Goal: Task Accomplishment & Management: Use online tool/utility

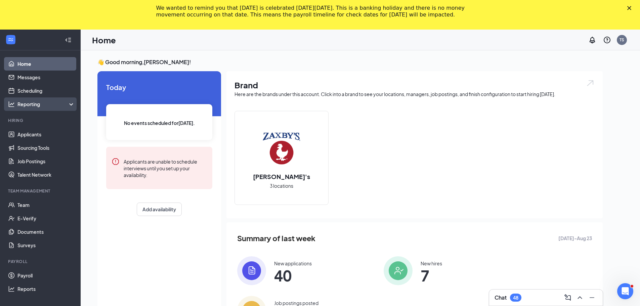
click at [46, 103] on div "Reporting" at bounding box center [46, 104] width 58 height 7
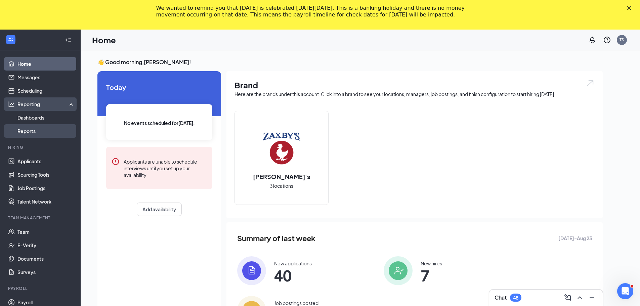
click at [28, 129] on link "Reports" at bounding box center [45, 130] width 57 height 13
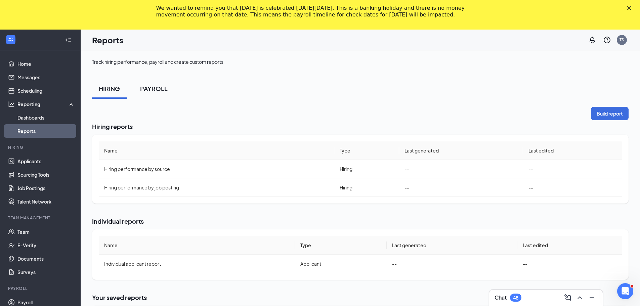
click at [148, 90] on div "PAYROLL" at bounding box center [154, 88] width 28 height 8
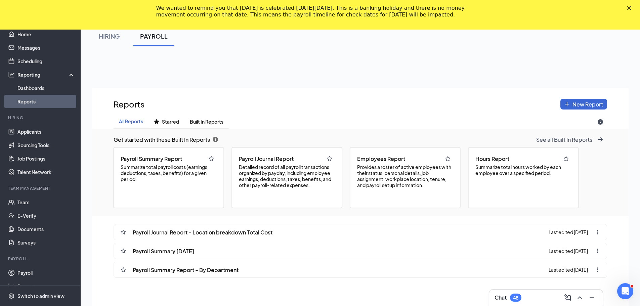
scroll to position [67, 0]
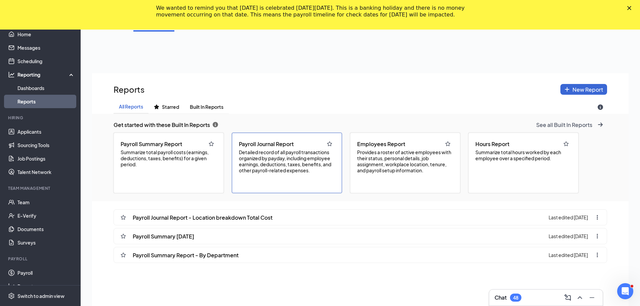
click at [279, 147] on span "Payroll Journal Report" at bounding box center [266, 143] width 55 height 7
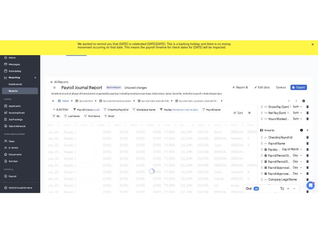
scroll to position [33338, 33048]
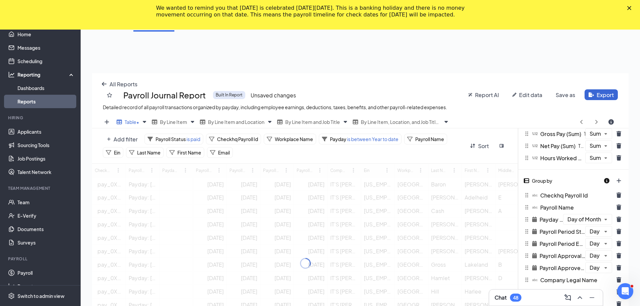
click at [633, 223] on div "Track hiring performance, payroll and create custom reports HIRING PAYROLL All …" at bounding box center [360, 192] width 559 height 418
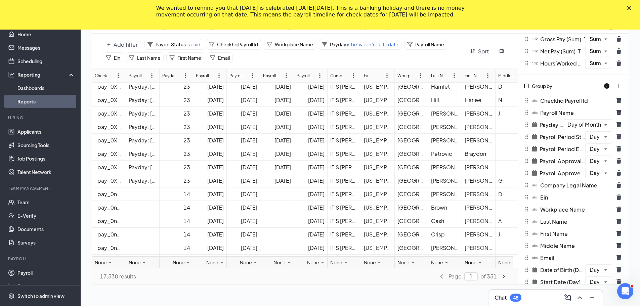
scroll to position [101, 0]
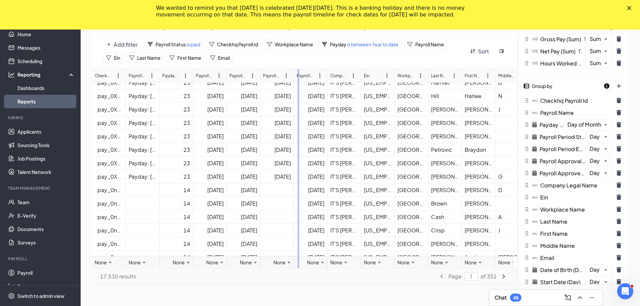
drag, startPoint x: 294, startPoint y: 76, endPoint x: 300, endPoint y: 76, distance: 6.4
click at [300, 76] on div "Checkhq Payroll Id Payroll Name Payday (Day of Month) Payroll Period Start (Day…" at bounding box center [305, 168] width 426 height 199
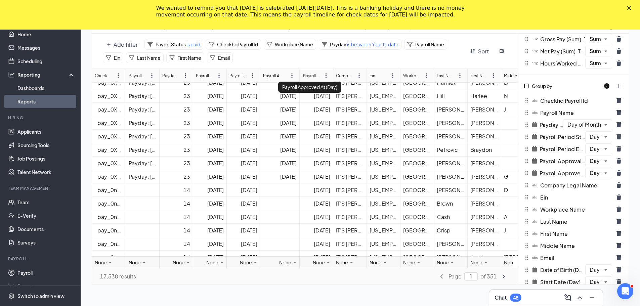
click at [303, 76] on div "Checkhq Payroll Id Payroll Name Payday (Day of Month) Payroll Period Start (Day…" at bounding box center [305, 168] width 426 height 199
drag, startPoint x: 259, startPoint y: 74, endPoint x: 275, endPoint y: 74, distance: 15.5
click at [275, 74] on div "Checkhq Payroll Id Payroll Name Payday (Day of Month) Payroll Period Start (Day…" at bounding box center [305, 168] width 426 height 199
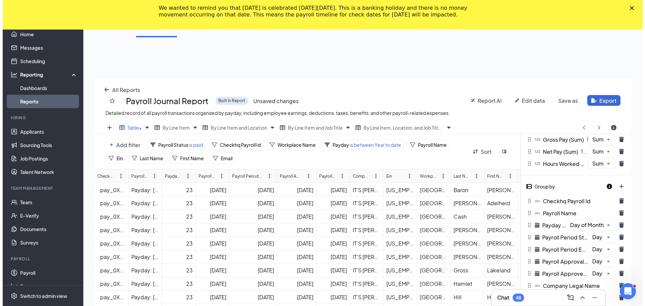
scroll to position [61, 0]
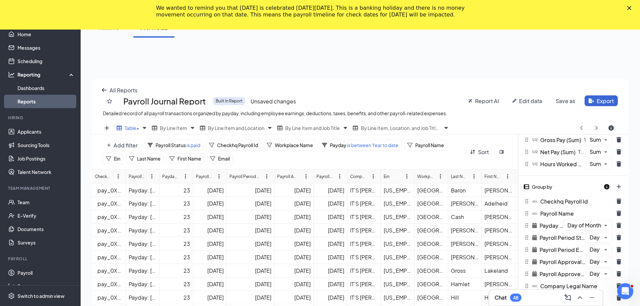
click at [254, 178] on div "Payroll Period End (Day)" at bounding box center [244, 176] width 30 height 6
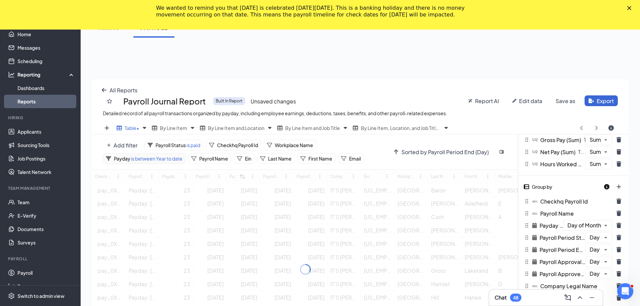
click at [147, 159] on span "is between Year to date" at bounding box center [156, 159] width 52 height 6
click at [177, 196] on div "Payday is between Year to date Delete Apply" at bounding box center [158, 199] width 110 height 64
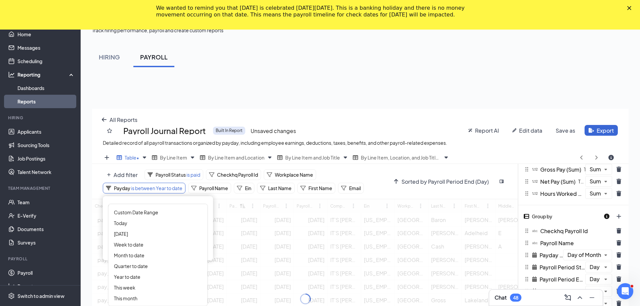
scroll to position [251, 541]
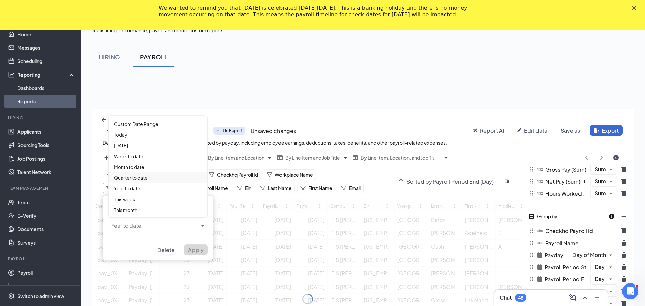
click at [141, 178] on span "Quarter to date" at bounding box center [131, 178] width 34 height 6
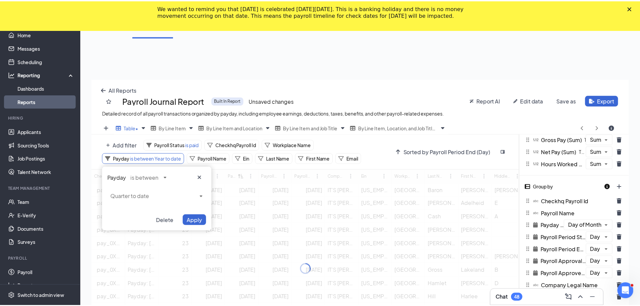
scroll to position [33338, 33053]
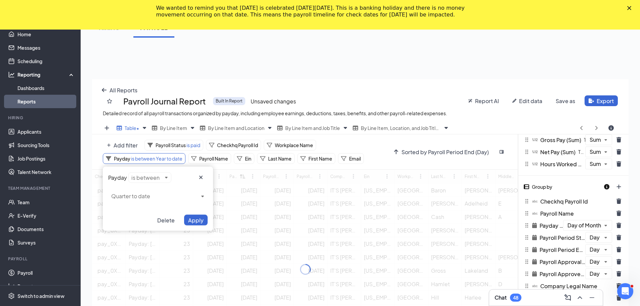
click at [168, 180] on div "Payday is between Quarter to date Delete Apply" at bounding box center [158, 199] width 110 height 64
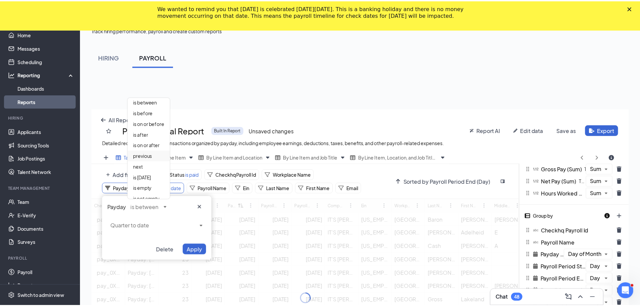
scroll to position [33, 0]
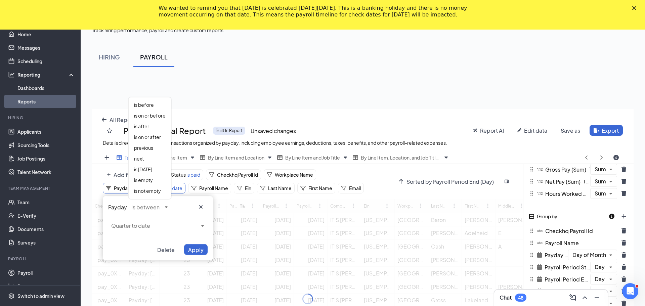
click at [173, 209] on div "Payday is between Quarter to date Delete Apply" at bounding box center [158, 228] width 110 height 64
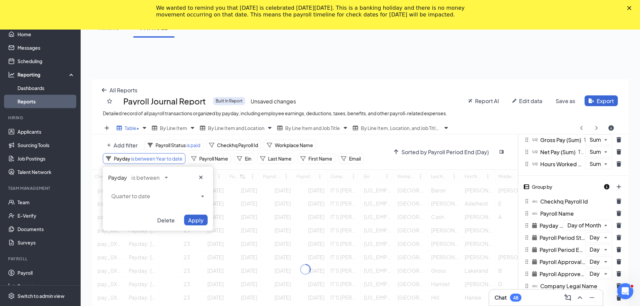
scroll to position [33338, 33053]
click at [166, 177] on div "Payday is between Quarter to date Delete Apply" at bounding box center [158, 199] width 110 height 64
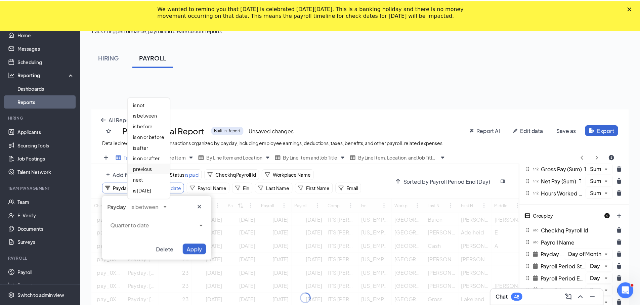
scroll to position [0, 0]
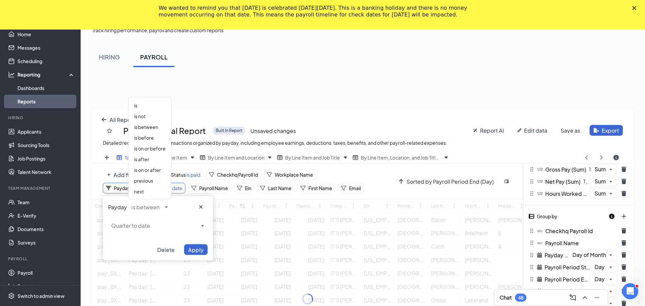
click at [168, 229] on div "Payday is between Quarter to date Delete Apply" at bounding box center [158, 228] width 110 height 64
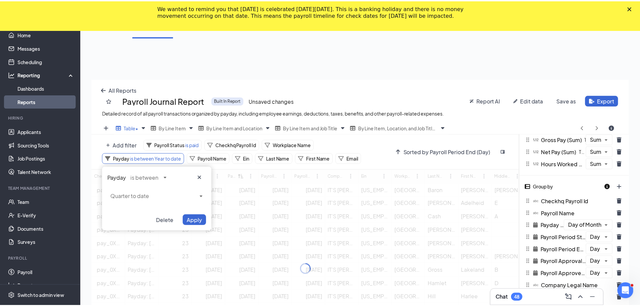
scroll to position [33338, 33053]
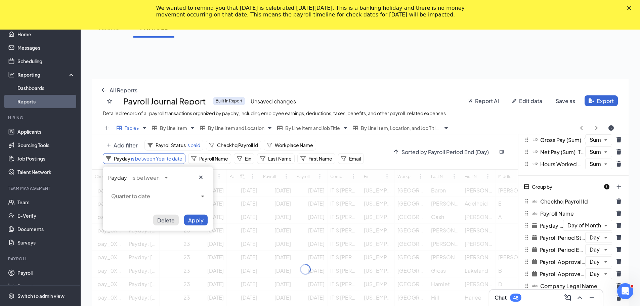
click at [171, 225] on button "Delete" at bounding box center [166, 220] width 26 height 11
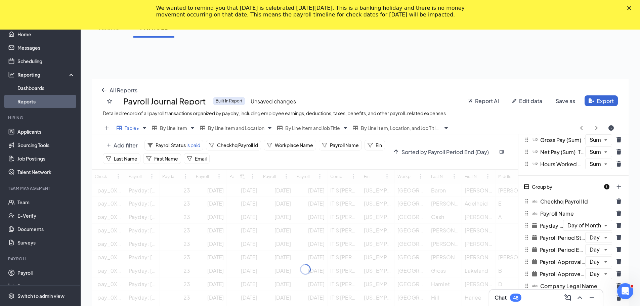
click at [179, 198] on div at bounding box center [305, 269] width 426 height 199
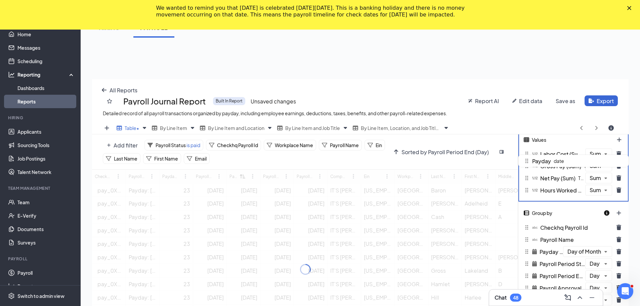
drag, startPoint x: 549, startPoint y: 228, endPoint x: 338, endPoint y: 164, distance: 220.6
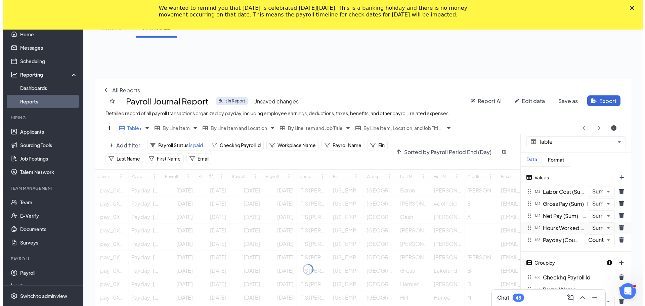
scroll to position [0, 0]
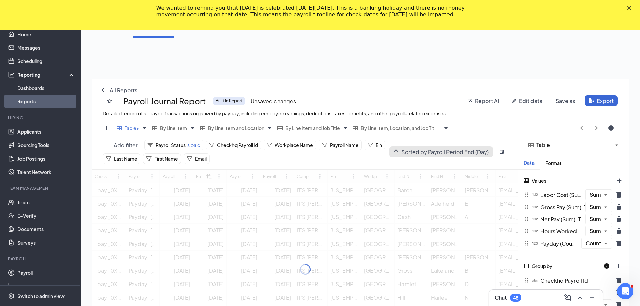
click at [430, 150] on span "Sorted by Payroll Period End (Day)" at bounding box center [444, 151] width 87 height 7
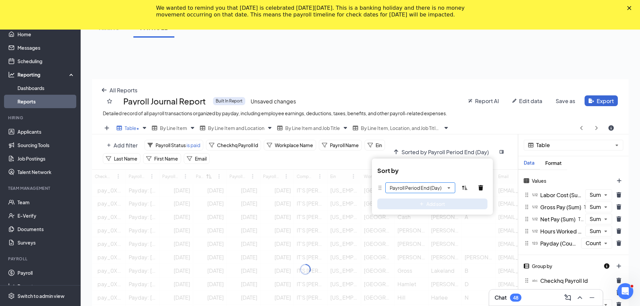
click at [450, 189] on div "Sort by Payroll Period End (Day) To pick up a draggable item, press the space b…" at bounding box center [432, 187] width 121 height 56
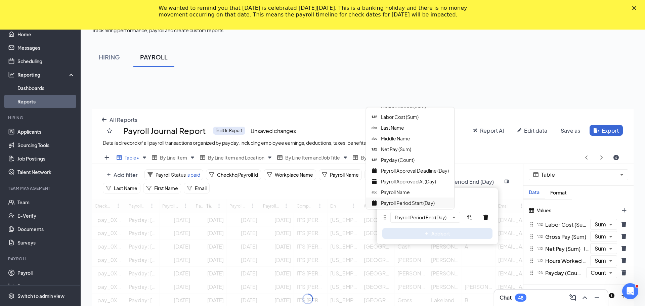
scroll to position [134, 0]
click at [419, 172] on span "Payroll Period Start (Day)" at bounding box center [408, 169] width 54 height 6
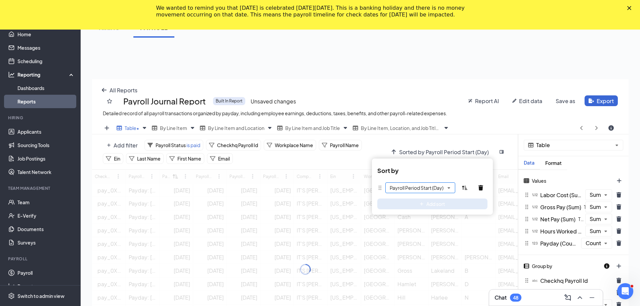
click at [452, 189] on div "Sort by Payroll Period Start (Day) To pick up a draggable item, press the space…" at bounding box center [432, 187] width 121 height 56
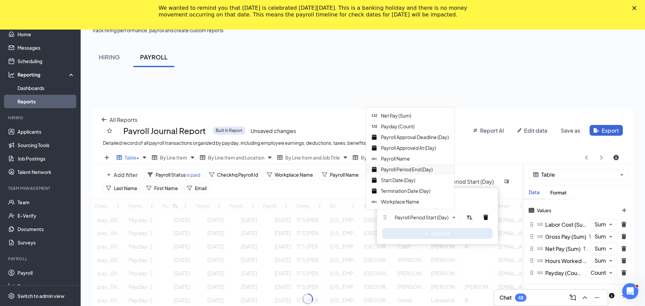
click at [426, 168] on span "Payroll Period End (Day)" at bounding box center [407, 169] width 52 height 6
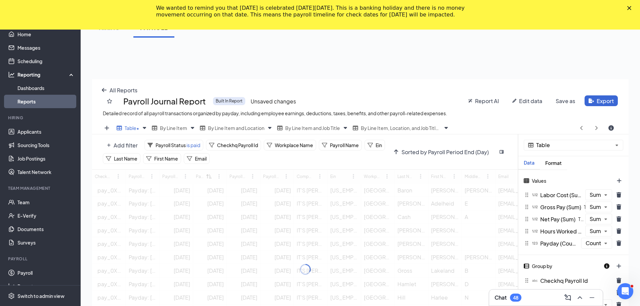
click at [507, 166] on div "Add filter Payroll Status is paid Checkhq Payroll Id Workplace Name Payroll Nam…" at bounding box center [305, 151] width 426 height 35
click at [471, 164] on div "Add filter Payroll Status is paid Checkhq Payroll Id Workplace Name Payroll Nam…" at bounding box center [305, 151] width 426 height 35
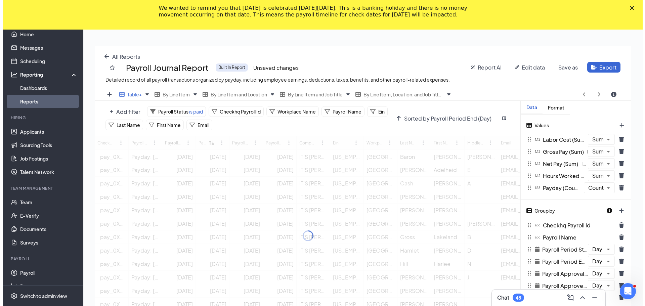
scroll to position [34, 0]
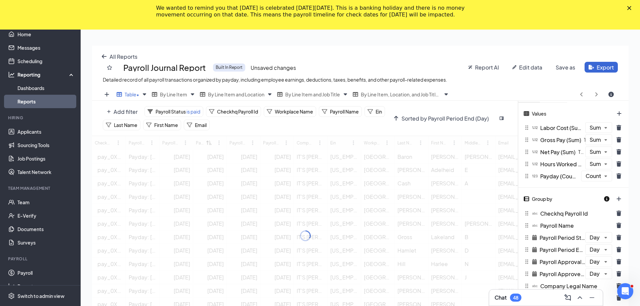
click at [127, 113] on div "All Reports Payroll Journal Report Built In Report Unsaved changes Detailed rec…" at bounding box center [360, 199] width 536 height 306
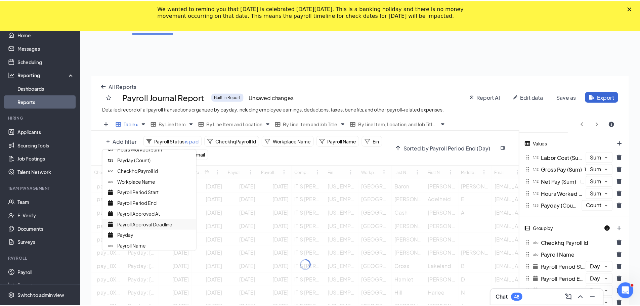
scroll to position [101, 0]
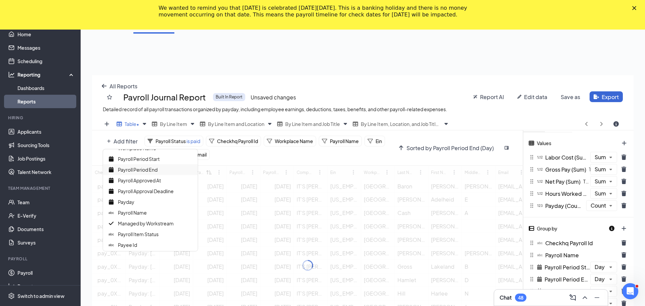
click at [144, 169] on span "Payroll Period End" at bounding box center [138, 170] width 40 height 6
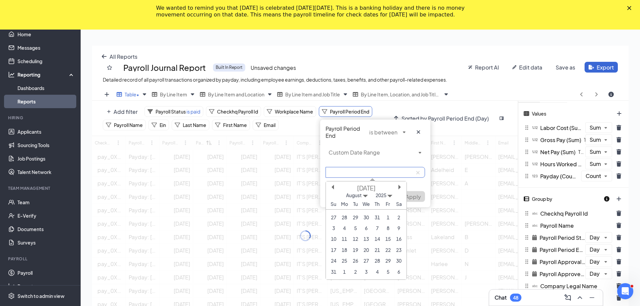
click at [403, 171] on input at bounding box center [374, 172] width 99 height 11
click at [335, 188] on div "[DATE]" at bounding box center [366, 188] width 81 height 8
click at [333, 186] on button "Previous Month" at bounding box center [331, 187] width 5 height 5
click at [333, 216] on div "29" at bounding box center [333, 217] width 9 height 9
click at [400, 188] on button "Next Month" at bounding box center [400, 187] width 5 height 5
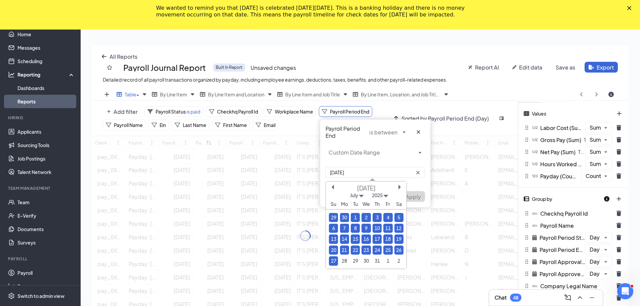
click at [335, 259] on div "27" at bounding box center [333, 260] width 9 height 9
type input "[DATE]-[DATE]"
click at [420, 200] on button "Apply" at bounding box center [413, 196] width 24 height 11
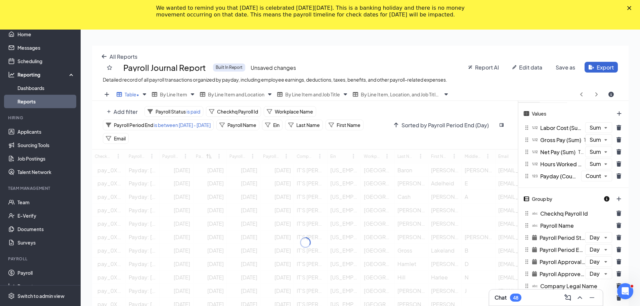
click at [631, 8] on icon "Close" at bounding box center [629, 8] width 4 height 4
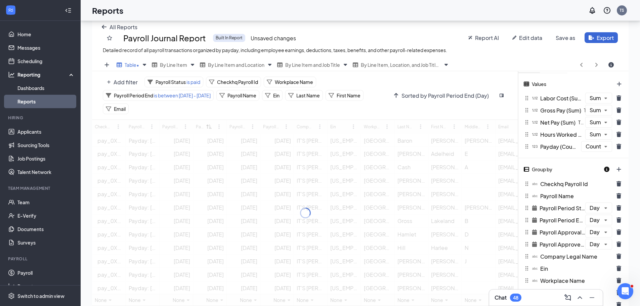
scroll to position [132, 0]
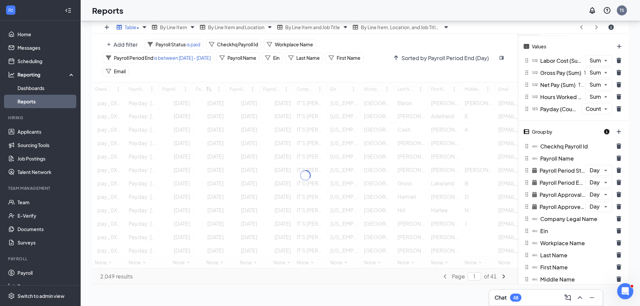
drag, startPoint x: 514, startPoint y: 119, endPoint x: 514, endPoint y: 142, distance: 23.2
click at [514, 142] on div at bounding box center [305, 175] width 426 height 186
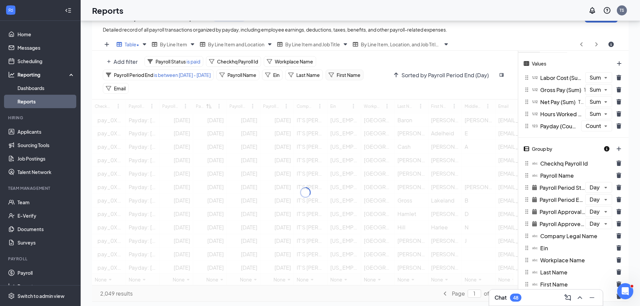
scroll to position [99, 0]
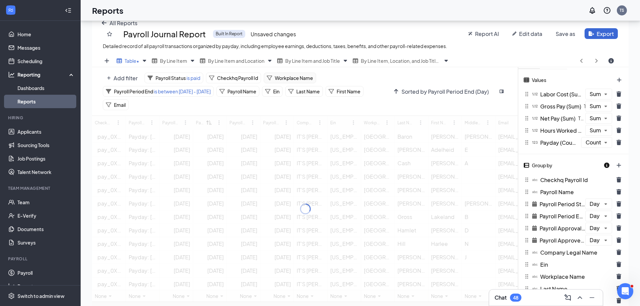
click at [285, 77] on span "Workplace Name" at bounding box center [294, 78] width 38 height 6
click at [308, 115] on input "text" at bounding box center [323, 113] width 84 height 11
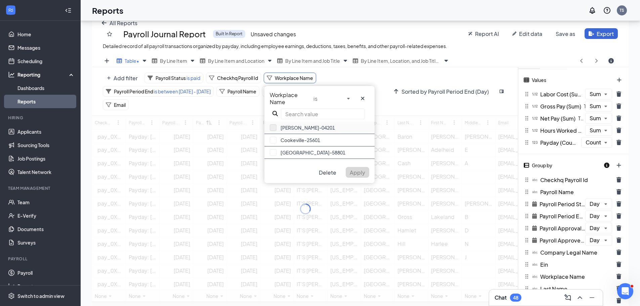
click at [274, 129] on button "button" at bounding box center [273, 127] width 7 height 7
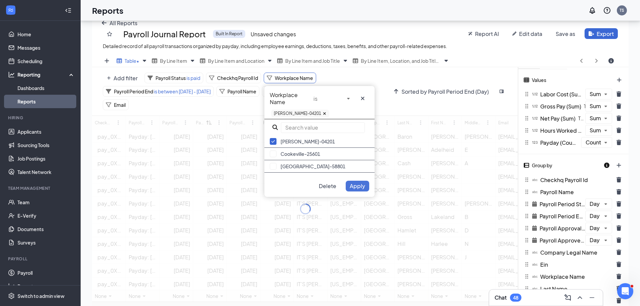
click at [358, 184] on span "Apply" at bounding box center [357, 185] width 15 height 7
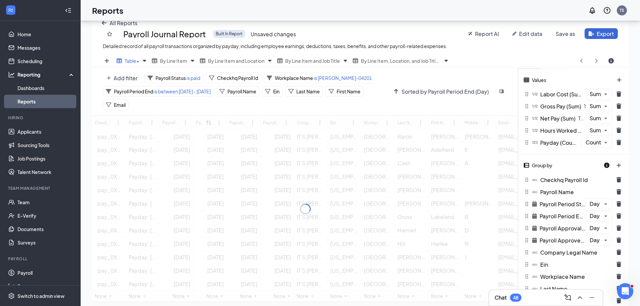
drag, startPoint x: 404, startPoint y: 74, endPoint x: 429, endPoint y: 79, distance: 24.8
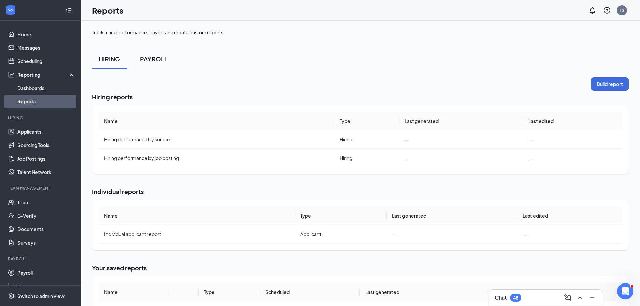
click at [152, 62] on div "PAYROLL" at bounding box center [154, 59] width 28 height 8
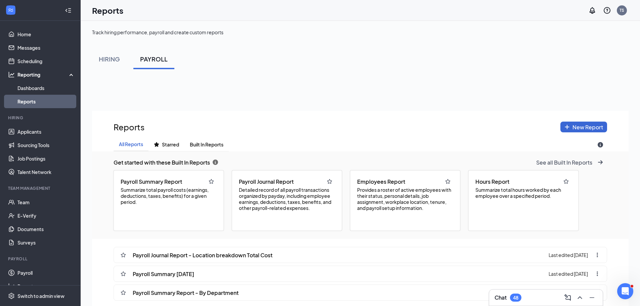
scroll to position [353, 536]
click at [280, 197] on span "Detailed record of all payroll transactions organized by payday, including empl…" at bounding box center [287, 199] width 96 height 24
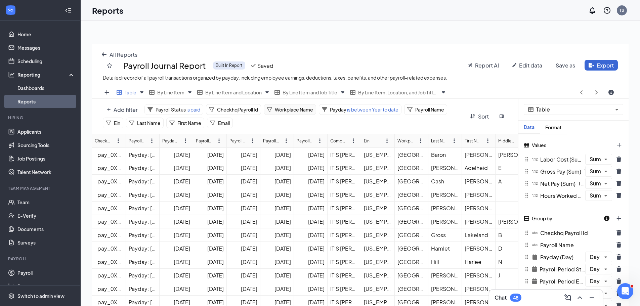
scroll to position [251, 536]
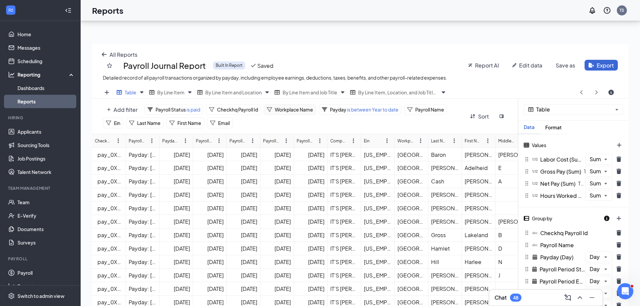
click at [307, 114] on div "Workplace Name" at bounding box center [290, 109] width 52 height 11
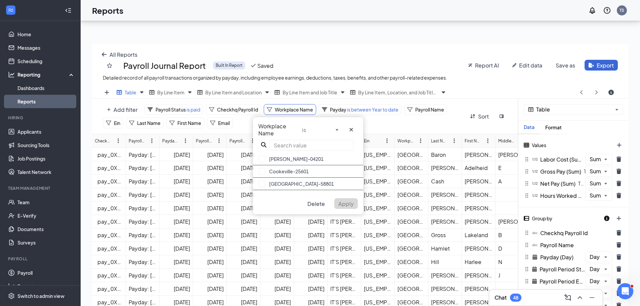
scroll to position [33338, 33053]
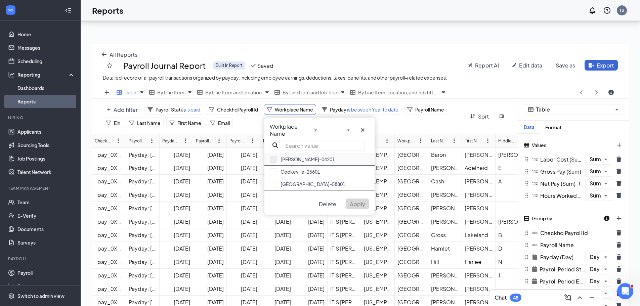
click at [276, 159] on button "button" at bounding box center [273, 159] width 7 height 7
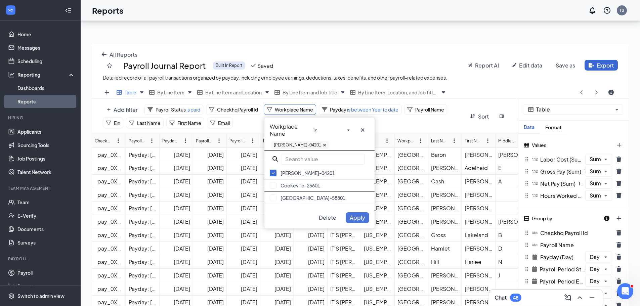
click at [355, 214] on button "Apply" at bounding box center [358, 217] width 24 height 11
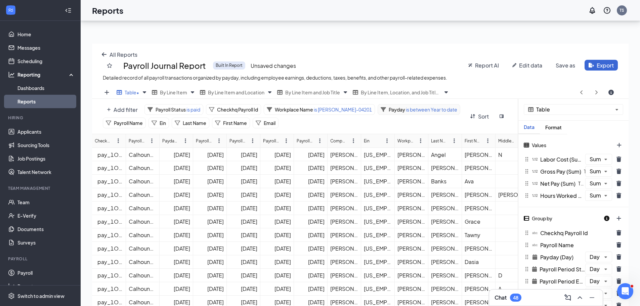
click at [427, 113] on span "is between Year to date" at bounding box center [431, 109] width 52 height 6
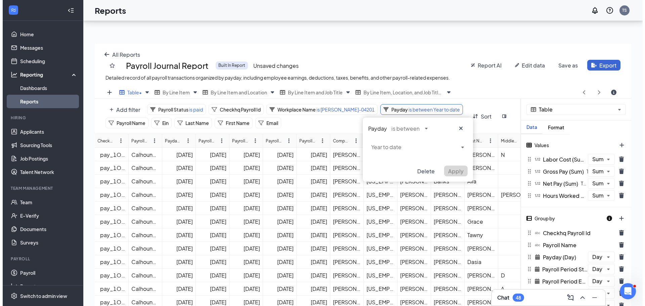
scroll to position [251, 536]
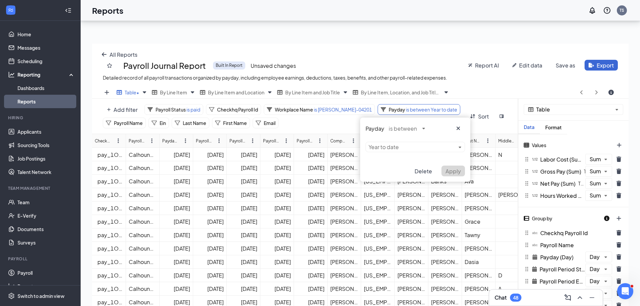
click at [452, 147] on div "Payday is between Year to date Delete Apply" at bounding box center [415, 150] width 110 height 64
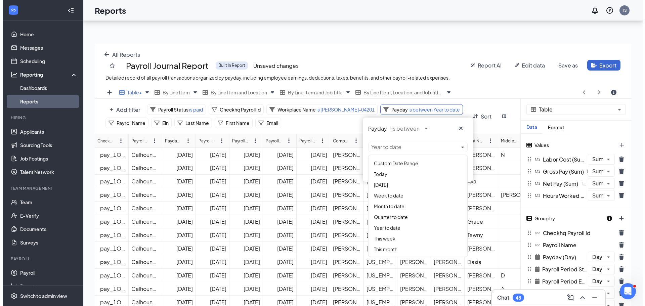
scroll to position [33338, 33048]
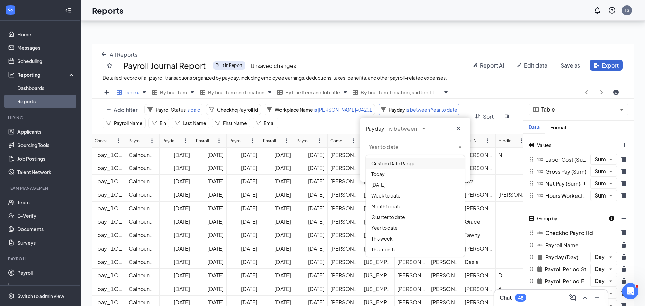
click at [398, 165] on span "Custom Date Range" at bounding box center [393, 163] width 44 height 6
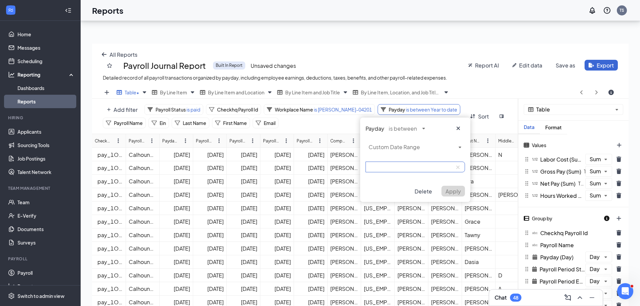
click at [441, 168] on input at bounding box center [414, 167] width 99 height 11
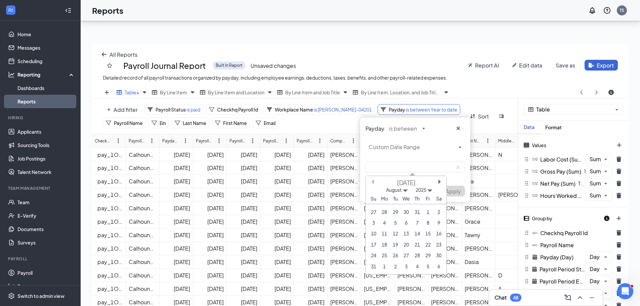
click at [374, 183] on button "Previous Month" at bounding box center [371, 181] width 5 height 5
click at [374, 183] on div "[DATE]" at bounding box center [406, 183] width 81 height 8
click at [373, 182] on button "Previous Month" at bounding box center [371, 181] width 5 height 5
click at [439, 184] on div "[DATE]" at bounding box center [406, 183] width 81 height 8
click at [440, 180] on button "Next Month" at bounding box center [440, 181] width 5 height 5
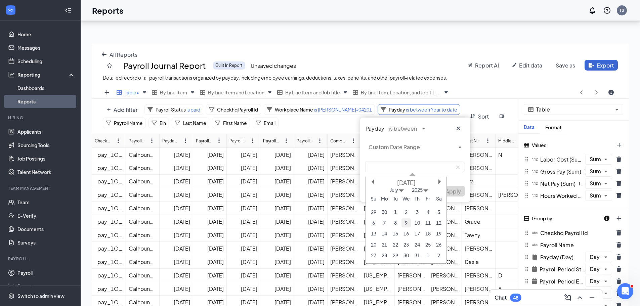
click at [409, 221] on div "9" at bounding box center [405, 222] width 9 height 9
click at [440, 183] on button "Next Month" at bounding box center [440, 181] width 5 height 5
click at [397, 224] on div "5" at bounding box center [395, 222] width 9 height 9
type input "7/09/2025-8/05/2025"
click at [455, 192] on span "Apply" at bounding box center [452, 191] width 15 height 7
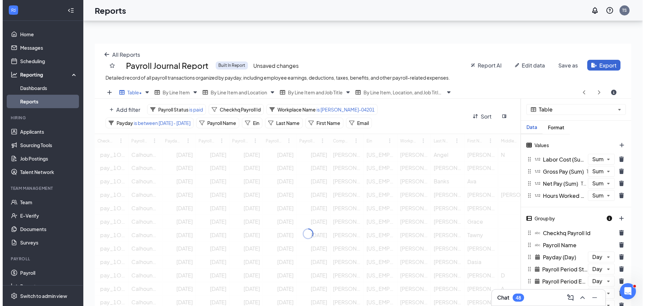
scroll to position [251, 536]
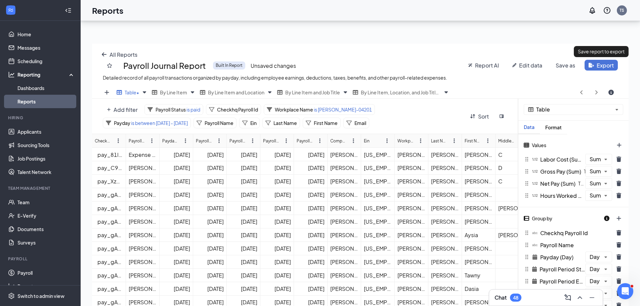
click at [603, 64] on span "Export" at bounding box center [605, 65] width 17 height 7
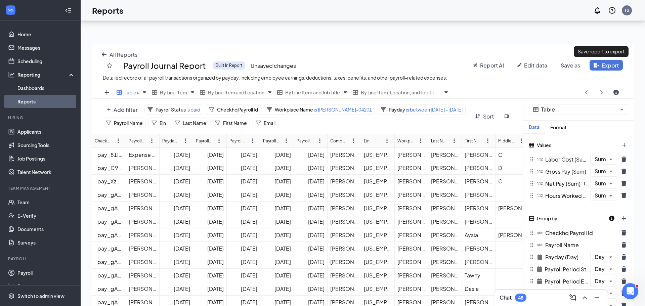
scroll to position [251, 541]
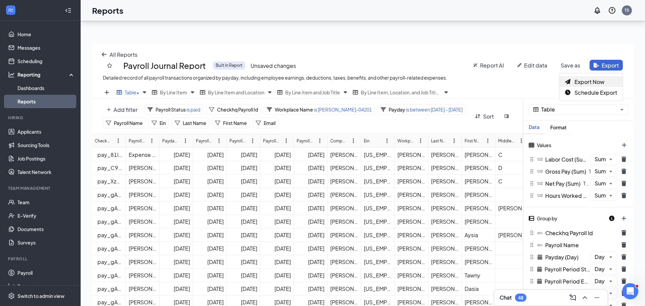
click at [595, 80] on span "Export Now" at bounding box center [589, 81] width 30 height 7
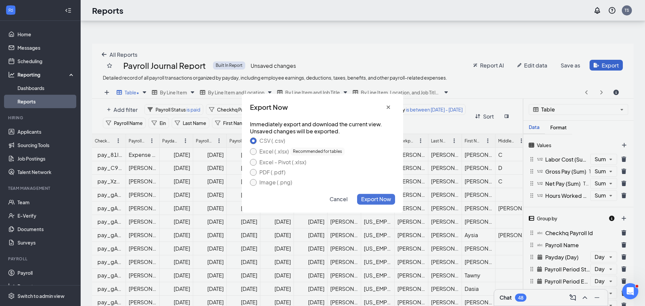
click at [389, 198] on span "Export Now" at bounding box center [376, 198] width 30 height 7
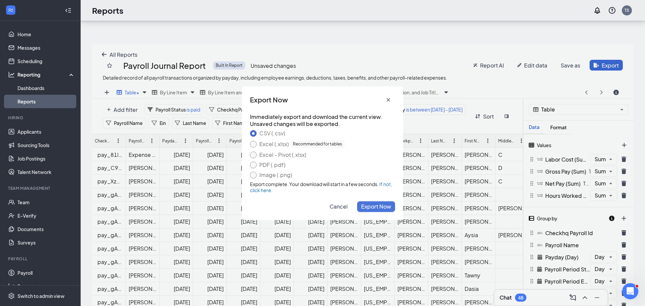
drag, startPoint x: 410, startPoint y: 37, endPoint x: 299, endPoint y: 140, distance: 151.2
click at [299, 140] on div "Payroll Approved At (Day)" at bounding box center [305, 141] width 16 height 6
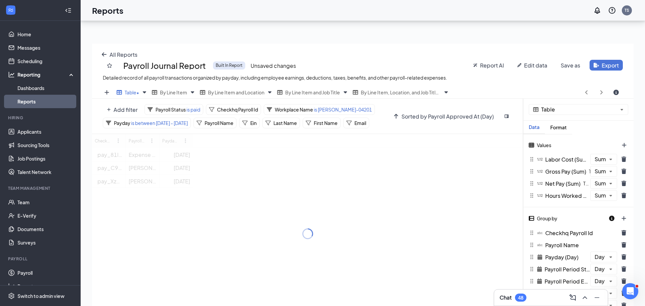
click at [597, 65] on button "Export" at bounding box center [605, 65] width 33 height 11
click at [596, 84] on span "Export Now" at bounding box center [589, 81] width 30 height 7
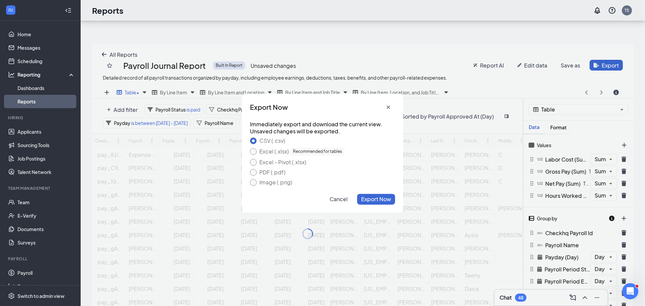
click at [313, 151] on div "Recommended for tables" at bounding box center [317, 151] width 54 height 8
click at [257, 151] on button "Excel (.xlsx) Recommended for tables" at bounding box center [253, 151] width 7 height 7
click at [385, 198] on span "Export Now" at bounding box center [376, 198] width 30 height 7
click at [366, 198] on span "Cancel" at bounding box center [363, 198] width 18 height 7
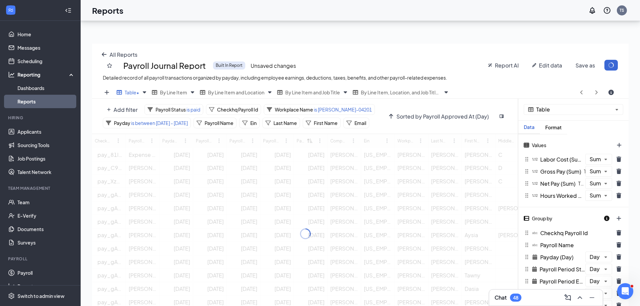
scroll to position [251, 536]
